Goal: Information Seeking & Learning: Learn about a topic

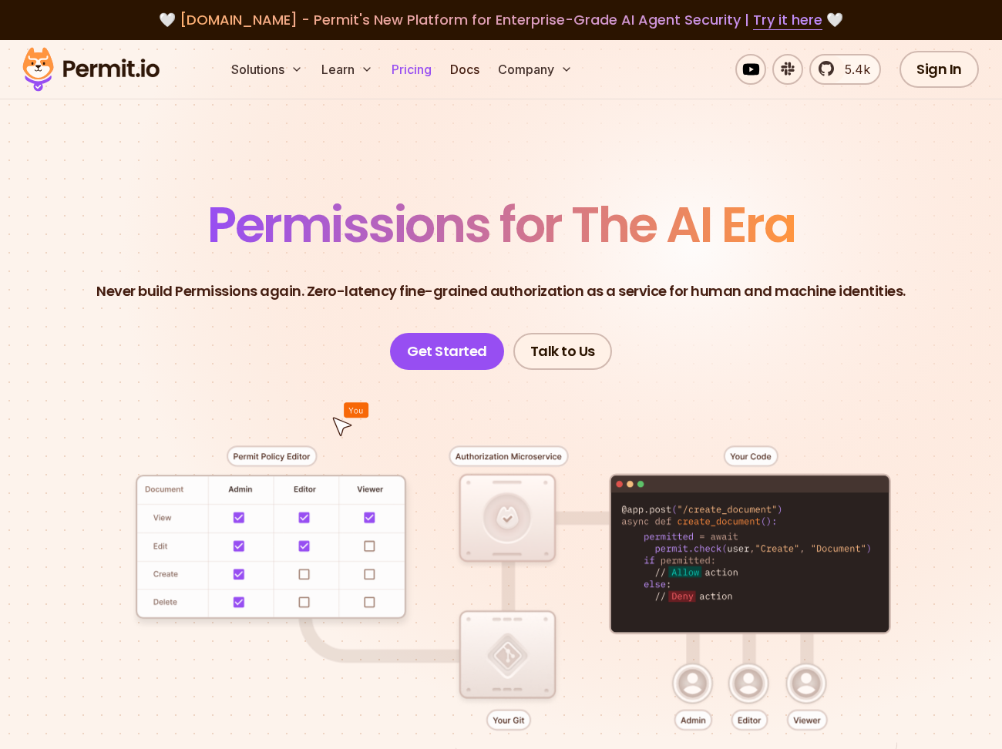
click at [410, 70] on link "Pricing" at bounding box center [411, 69] width 52 height 31
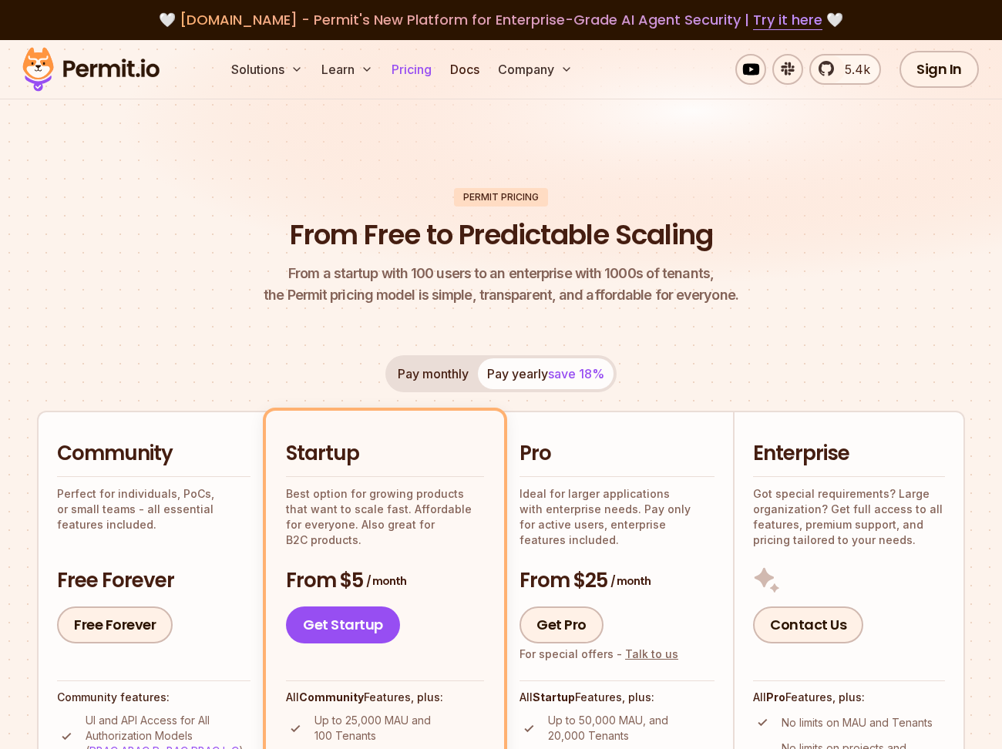
click at [418, 69] on link "Pricing" at bounding box center [411, 69] width 52 height 31
click at [414, 73] on link "Pricing" at bounding box center [411, 69] width 52 height 31
click at [412, 72] on link "Pricing" at bounding box center [411, 69] width 52 height 31
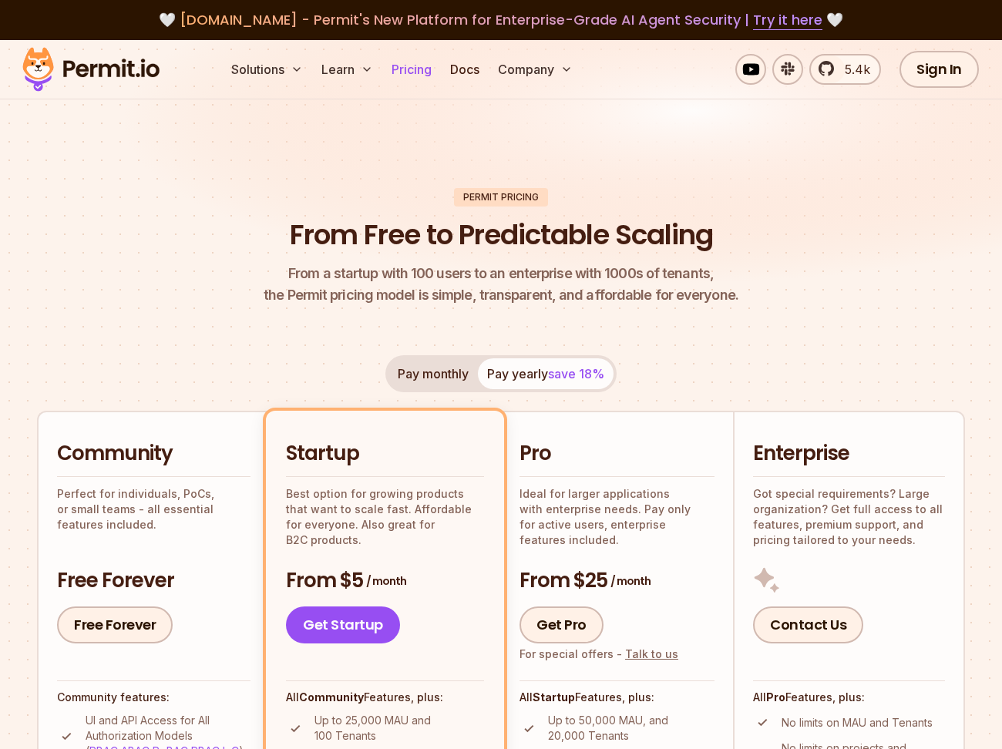
click at [414, 63] on link "Pricing" at bounding box center [411, 69] width 52 height 31
click at [476, 61] on link "Docs" at bounding box center [465, 69] width 42 height 31
click at [458, 72] on link "Docs" at bounding box center [465, 69] width 42 height 31
